Goal: Check status: Check status

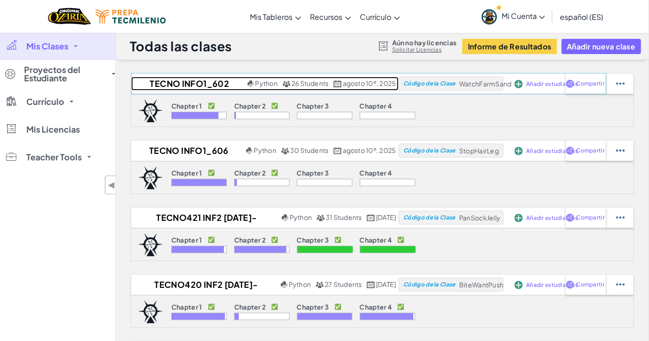
click at [187, 85] on h2 "TECNO INFO1_602 Ago-Dic2025" at bounding box center [188, 84] width 114 height 14
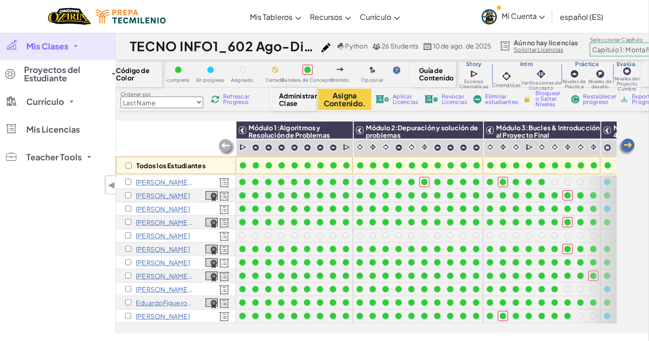
click at [202, 100] on select "Last Name first Name Progress (High to Low) Progress (Low to Hight)" at bounding box center [162, 103] width 83 height 12
select select "Progress (High to Low)"
click at [121, 97] on select "Last Name first Name Progress (High to Low) Progress (Low to Hight)" at bounding box center [162, 103] width 83 height 12
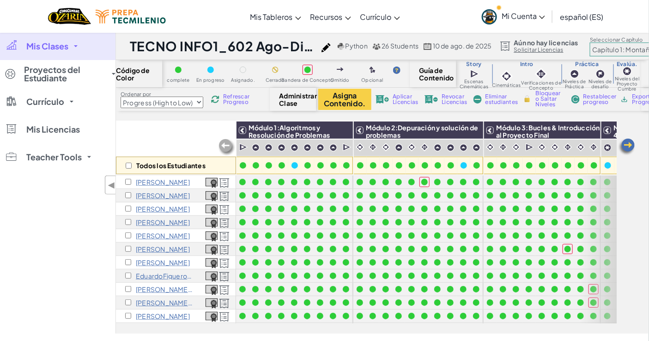
click at [229, 102] on span "Refrescar Progreso" at bounding box center [237, 99] width 29 height 11
click at [209, 196] on img at bounding box center [212, 196] width 12 height 10
click at [211, 222] on img at bounding box center [212, 223] width 12 height 10
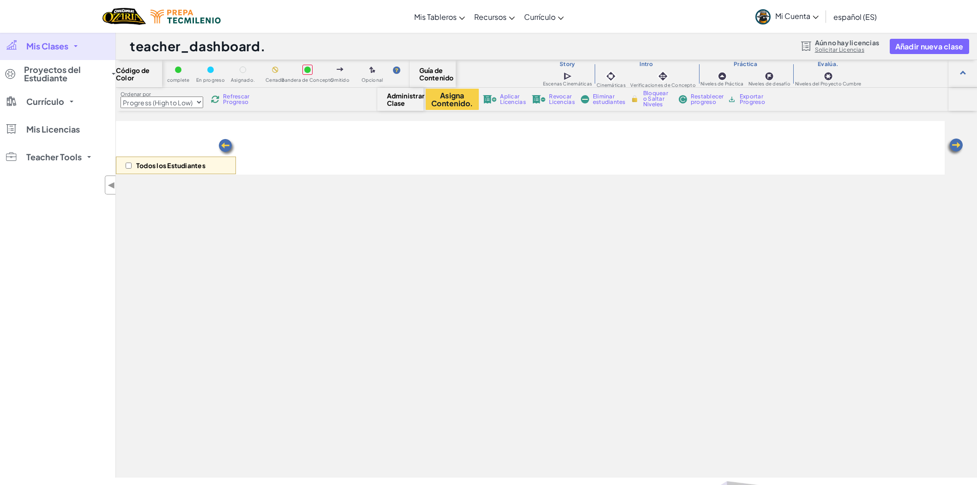
select select "Progress (High to Low)"
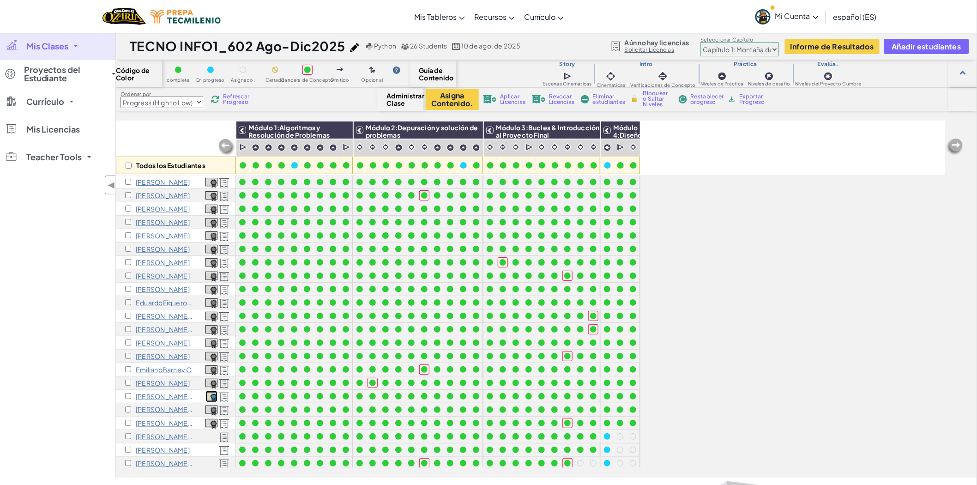
click at [212, 396] on img at bounding box center [212, 397] width 12 height 10
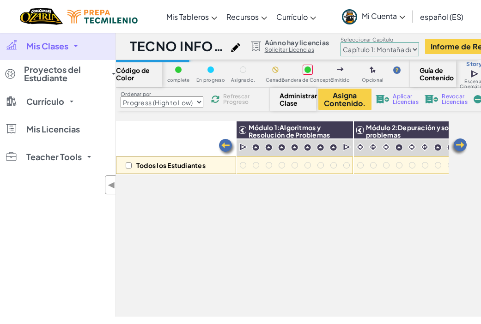
select select "Progress (High to Low)"
